Goal: Find specific page/section: Find specific page/section

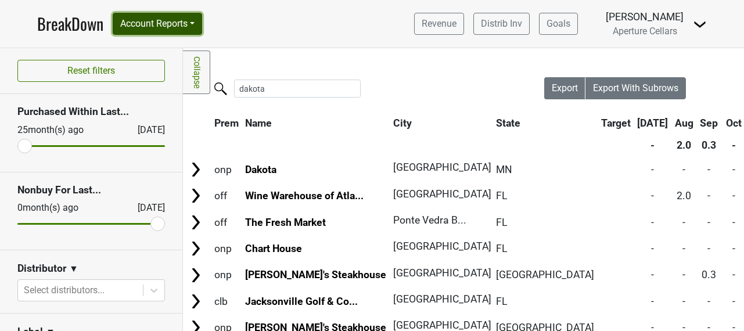
click at [178, 22] on button "Account Reports" at bounding box center [157, 24] width 89 height 22
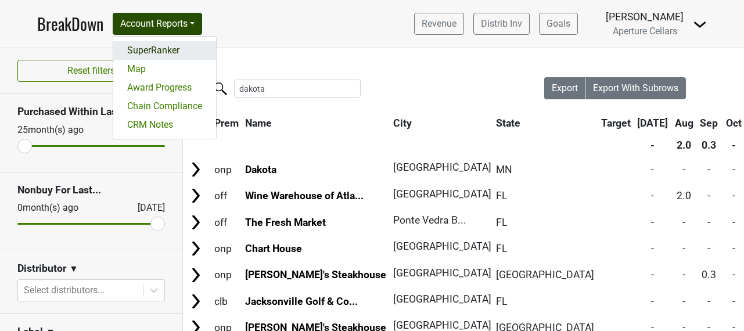
click at [170, 43] on link "SuperRanker" at bounding box center [164, 50] width 103 height 19
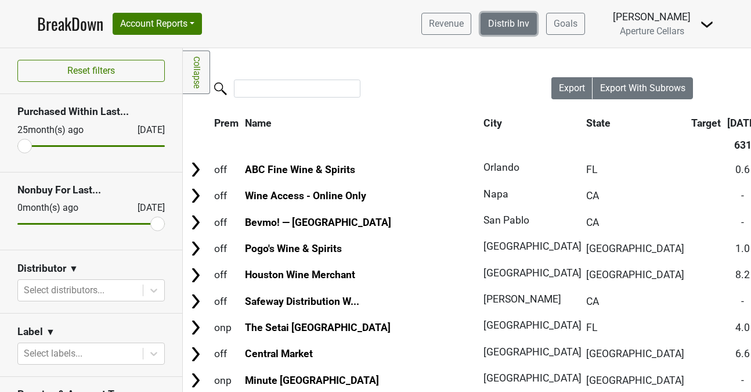
click at [521, 18] on link "Distrib Inv" at bounding box center [509, 24] width 56 height 22
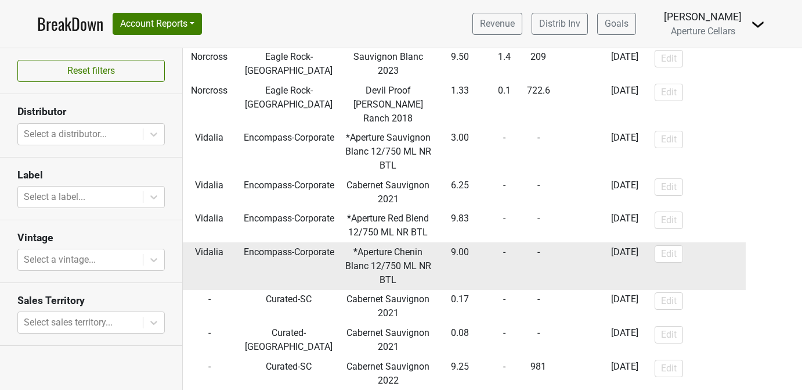
scroll to position [472, 0]
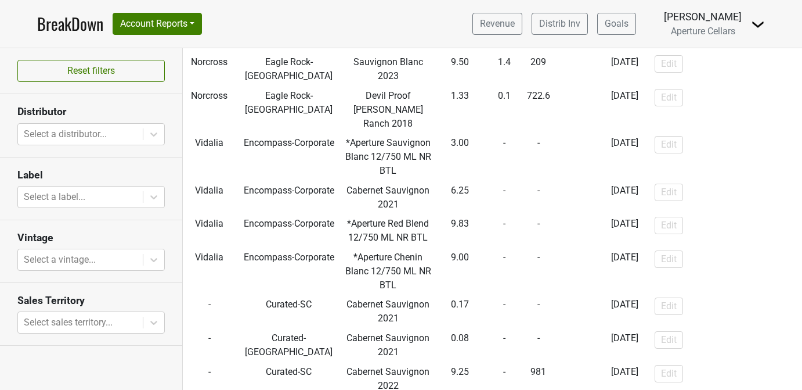
click at [66, 22] on link "BreakDown" at bounding box center [70, 24] width 66 height 24
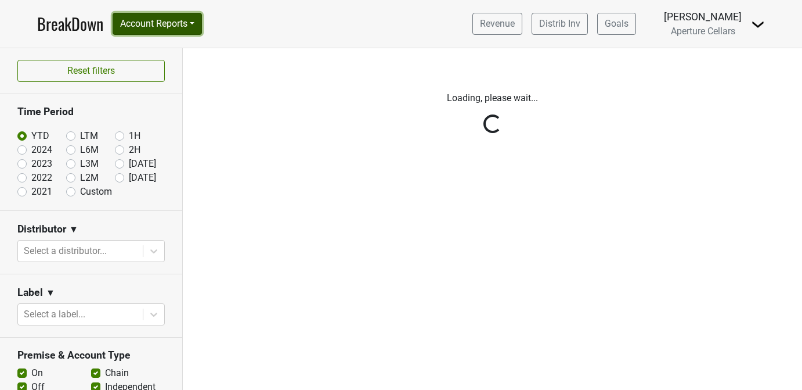
click at [149, 23] on button "Account Reports" at bounding box center [157, 24] width 89 height 22
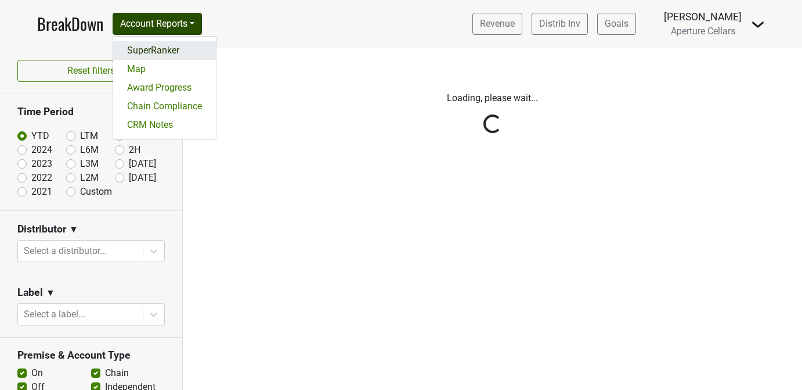
click at [157, 45] on link "SuperRanker" at bounding box center [164, 50] width 103 height 19
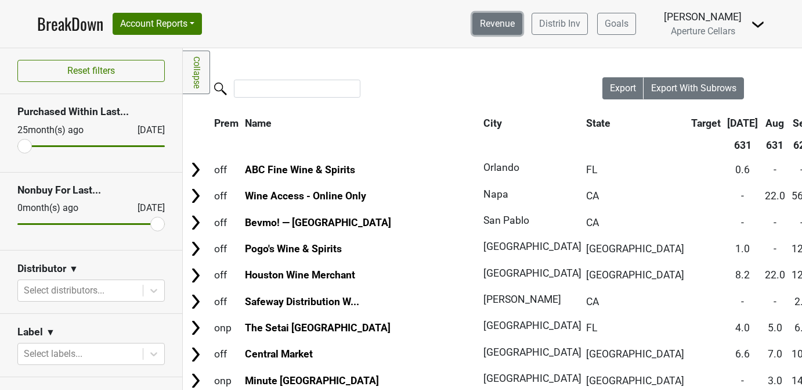
click at [518, 28] on link "Revenue" at bounding box center [498, 24] width 50 height 22
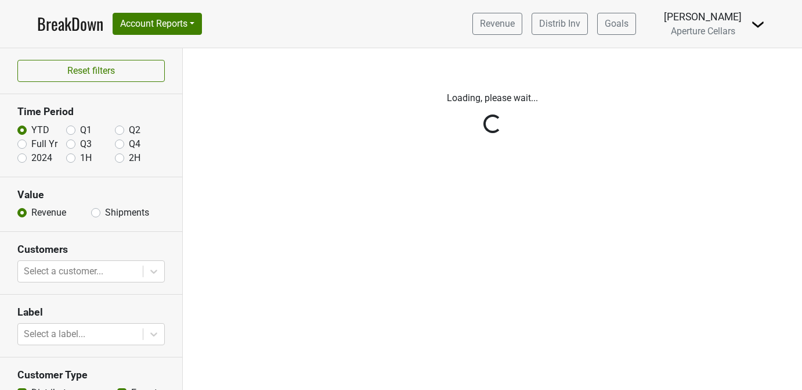
scroll to position [20, 0]
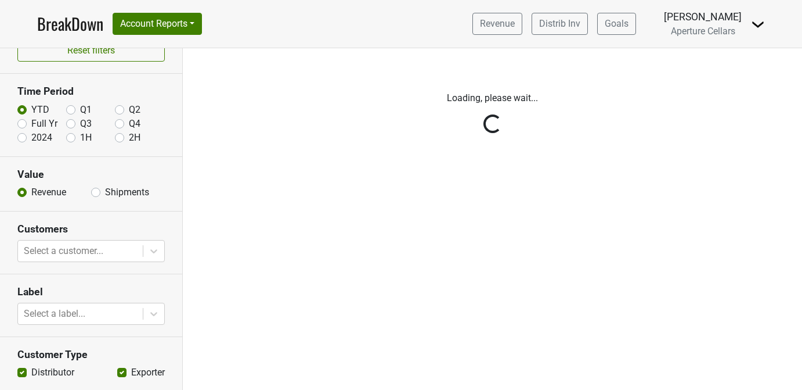
click at [92, 189] on div "Reset filters Time Period YTD Q1 Q2 Full Yr Q3 Q4 2024 1H 2H Value Revenue Ship…" at bounding box center [91, 218] width 183 height 341
click at [90, 192] on div "Reset filters Time Period YTD Q1 Q2 Full Yr Q3 Q4 2024 1H 2H Value Revenue Ship…" at bounding box center [91, 218] width 183 height 341
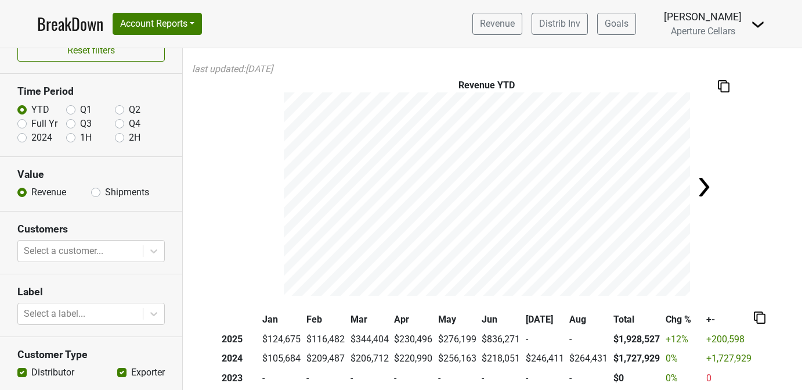
click at [105, 195] on label "Shipments" at bounding box center [127, 192] width 44 height 14
click at [92, 195] on input "Shipments" at bounding box center [95, 191] width 9 height 12
radio input "true"
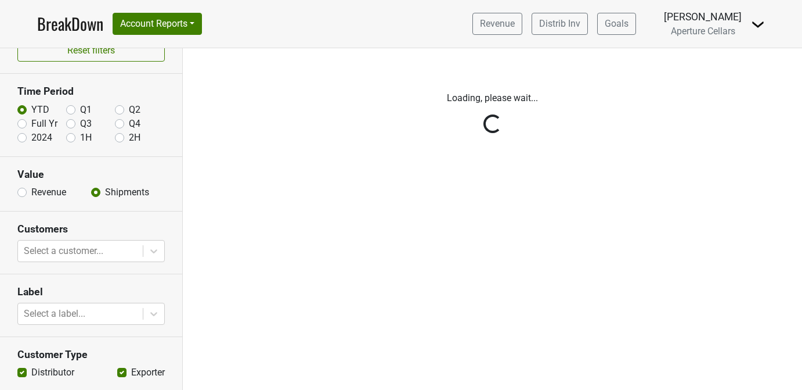
click at [91, 250] on div "Reset filters Time Period YTD Q1 Q2 Full Yr Q3 Q4 2024 1H 2H Value Revenue Ship…" at bounding box center [91, 218] width 183 height 341
click at [91, 251] on div "Reset filters Time Period YTD Q1 Q2 Full Yr Q3 Q4 2024 1H 2H Value Revenue Ship…" at bounding box center [91, 218] width 183 height 341
click at [91, 250] on div at bounding box center [80, 251] width 113 height 16
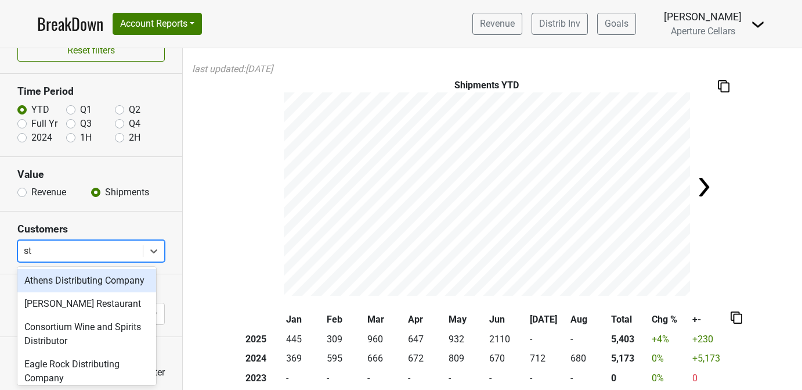
type input "ste"
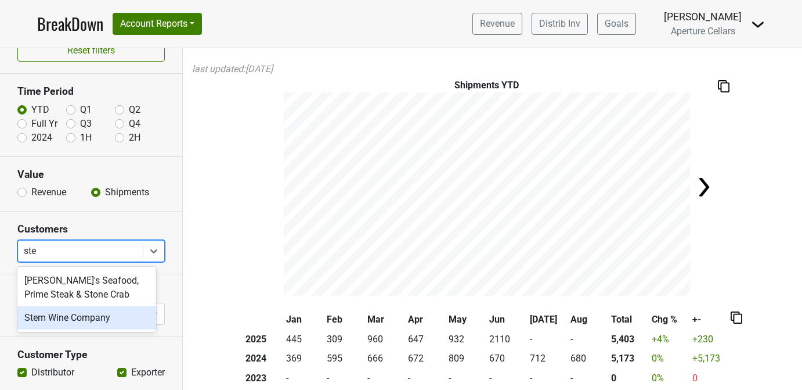
click at [103, 317] on div "Stem Wine Company" at bounding box center [86, 317] width 139 height 23
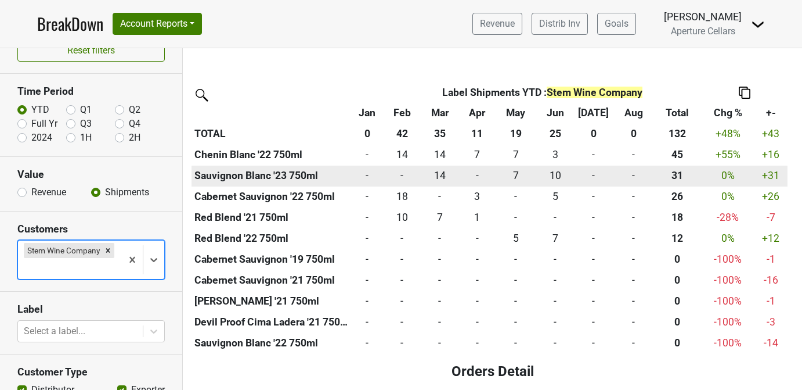
scroll to position [456, 0]
